Goal: Task Accomplishment & Management: Manage account settings

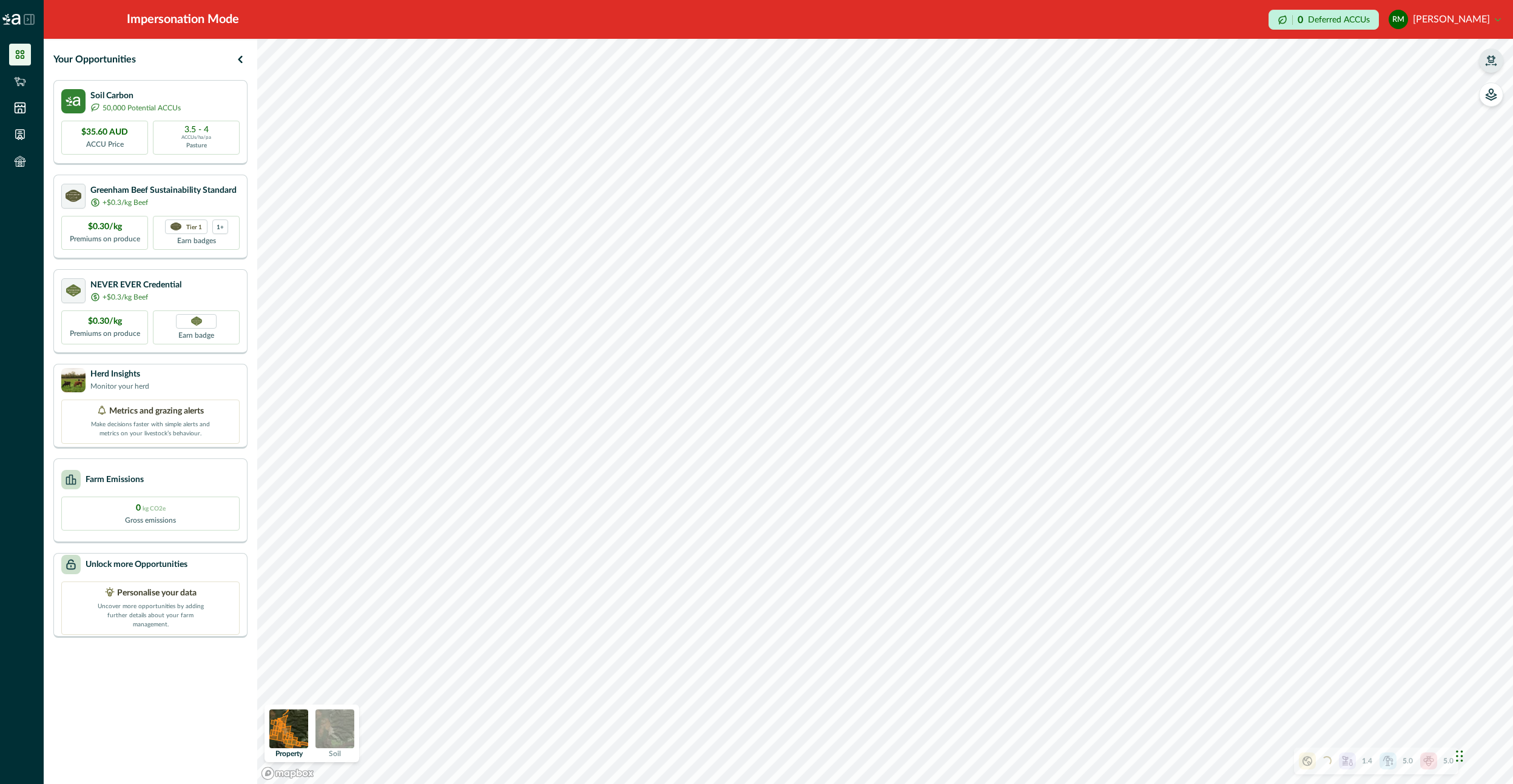
click at [1488, 60] on icon "button" at bounding box center [1491, 61] width 12 height 12
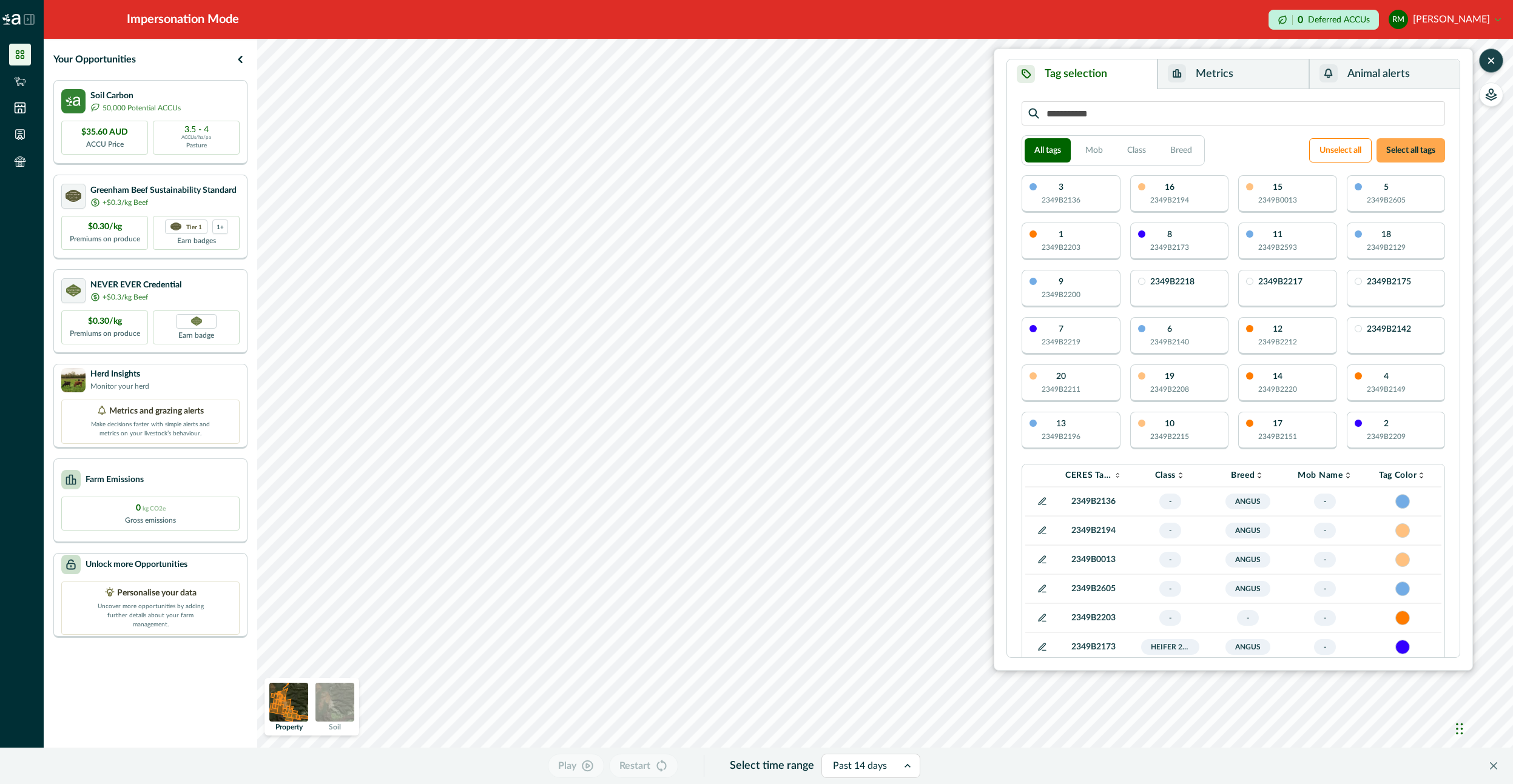
click at [1442, 151] on button "Select all tags" at bounding box center [1410, 150] width 69 height 24
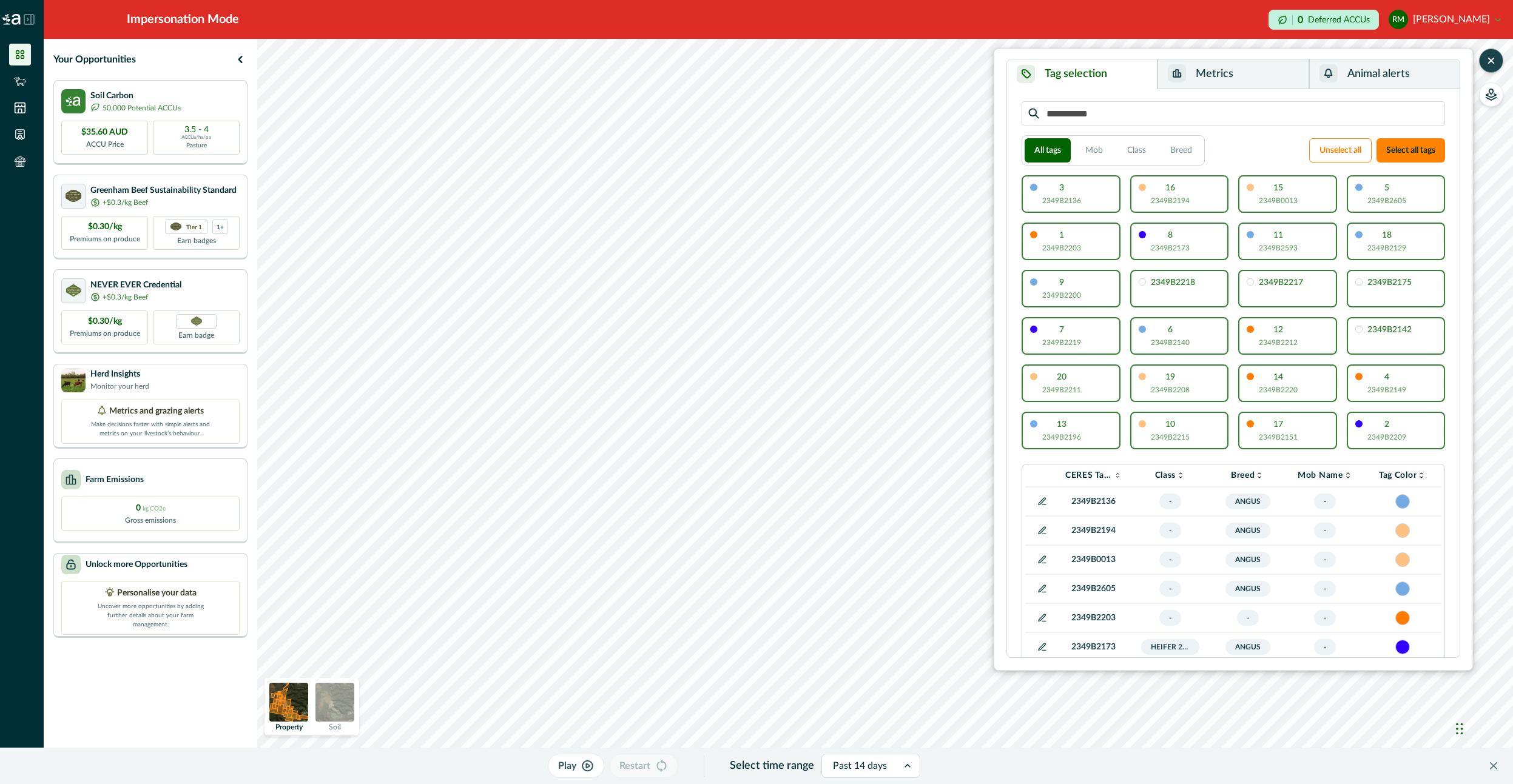
click at [1241, 74] on button "Metrics" at bounding box center [1234, 75] width 151 height 30
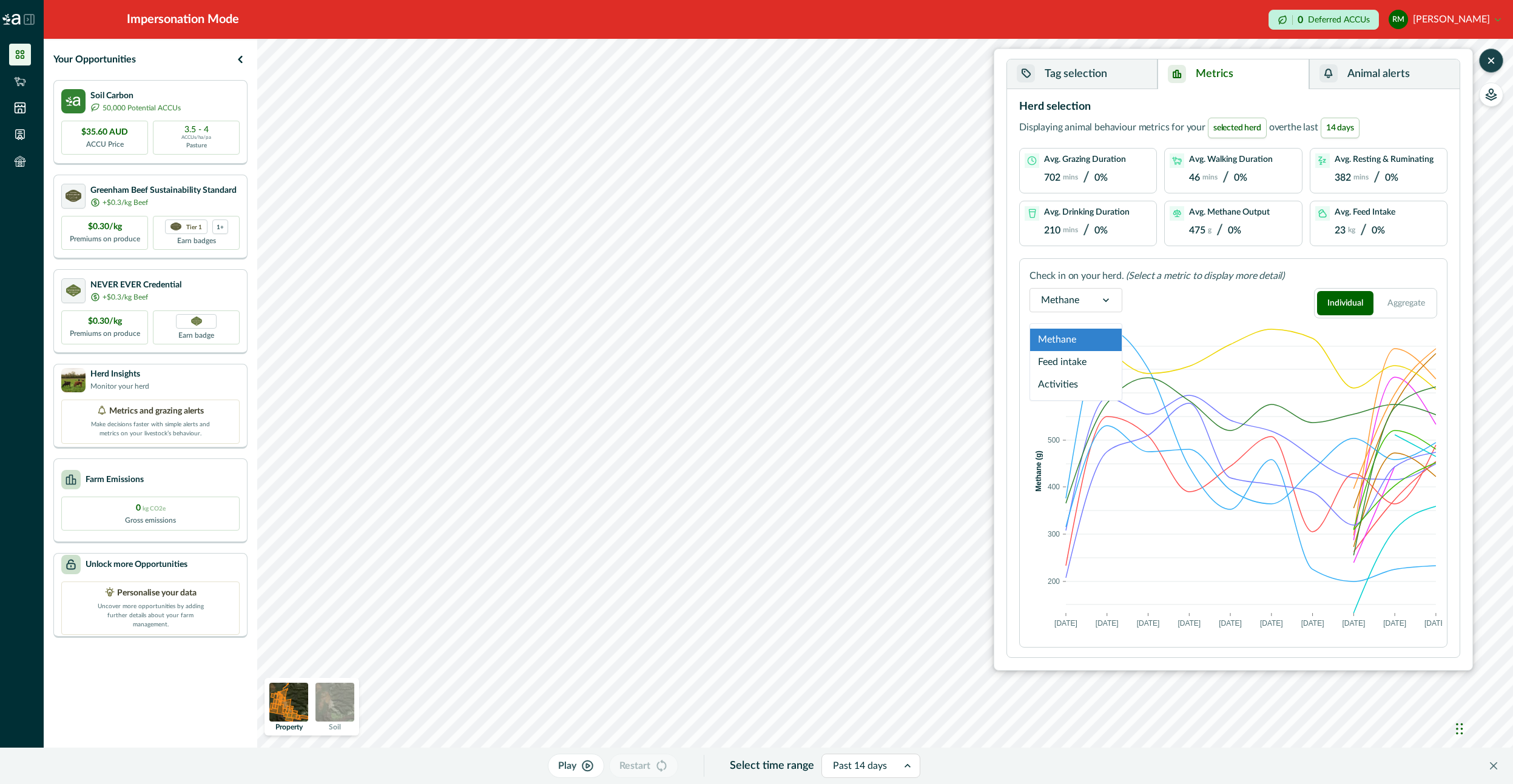
click at [1068, 312] on div "Methane" at bounding box center [1075, 300] width 93 height 24
click at [1072, 385] on div "Activities" at bounding box center [1076, 385] width 92 height 23
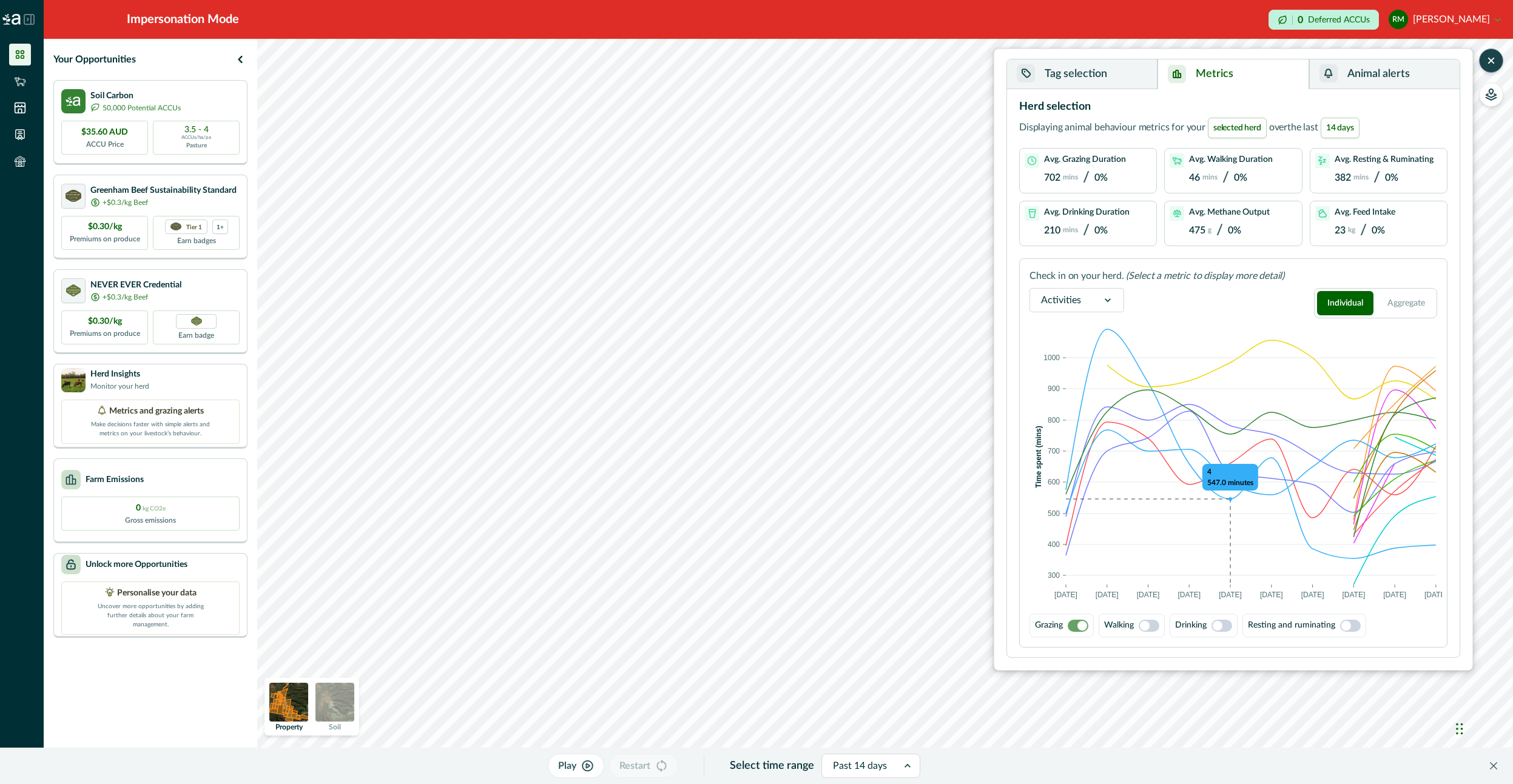
click at [1343, 625] on span at bounding box center [1347, 626] width 10 height 10
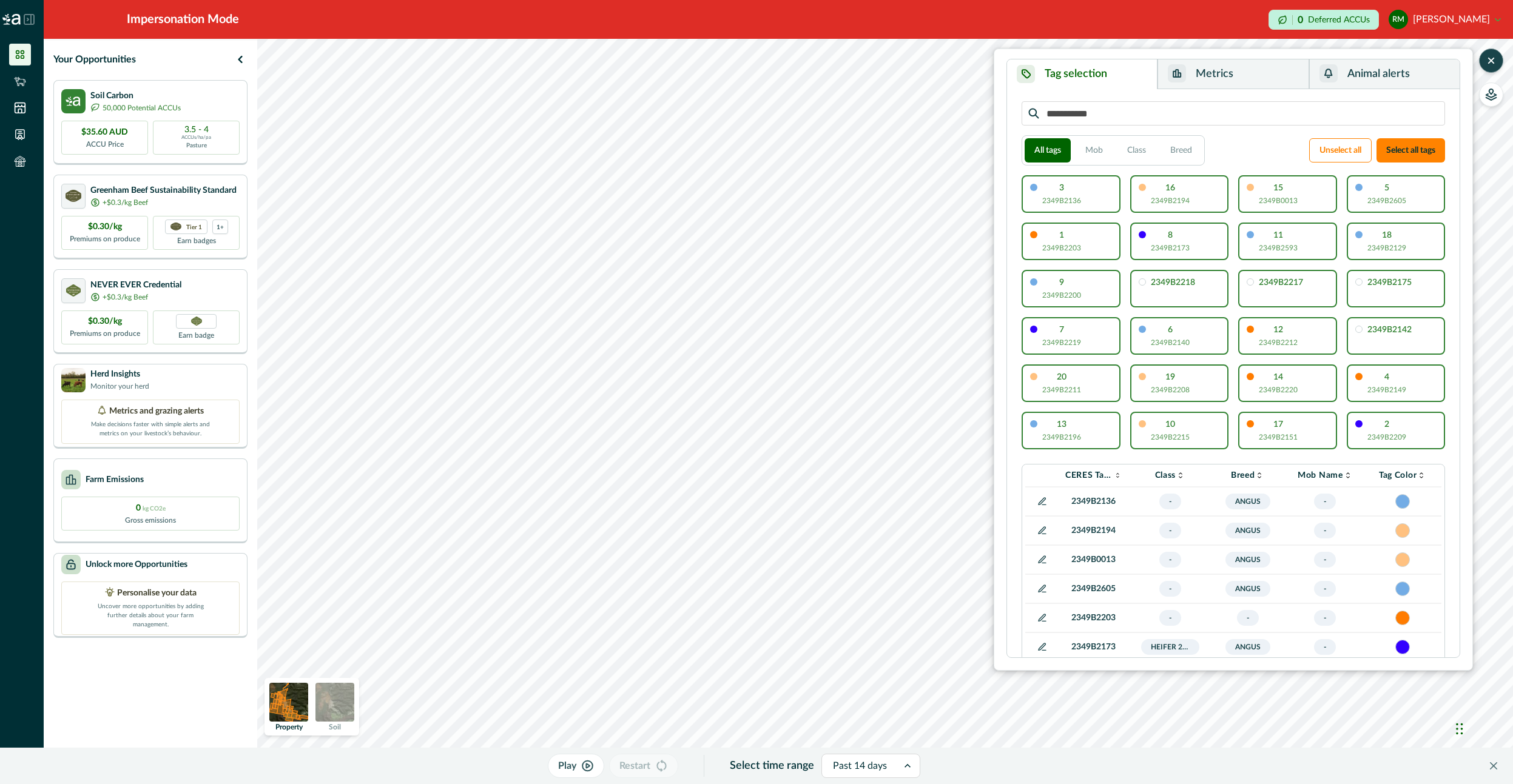
click at [1130, 84] on button "Tag selection" at bounding box center [1082, 75] width 151 height 30
click at [1481, 19] on button "RM [PERSON_NAME]" at bounding box center [1445, 19] width 113 height 29
click at [1489, 68] on button "button" at bounding box center [1491, 61] width 24 height 24
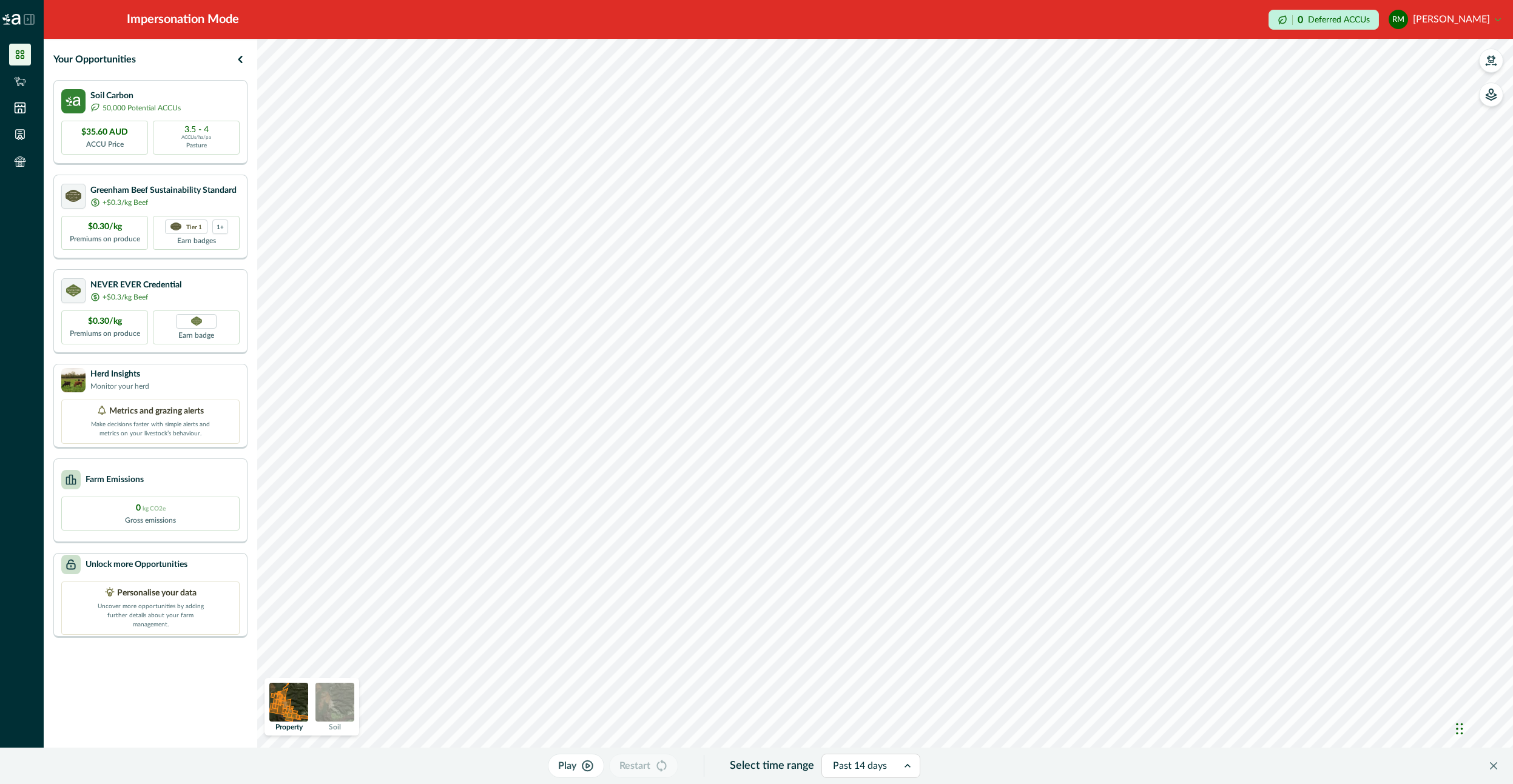
click at [1494, 19] on button "RM [PERSON_NAME]" at bounding box center [1445, 19] width 113 height 29
click at [1423, 52] on button "Sign out" at bounding box center [1433, 54] width 135 height 20
